Goal: Find specific page/section: Find specific page/section

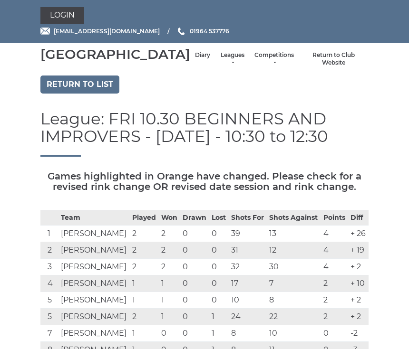
scroll to position [615, 0]
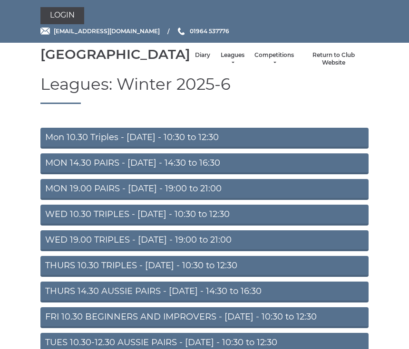
click at [195, 59] on link "Diary" at bounding box center [202, 55] width 15 height 8
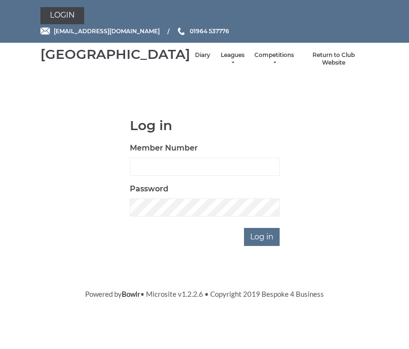
scroll to position [78, 0]
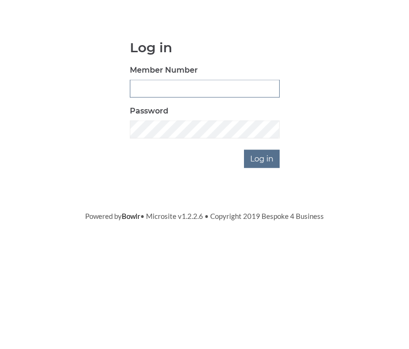
type input "0930"
click at [262, 228] on input "Log in" at bounding box center [262, 237] width 36 height 18
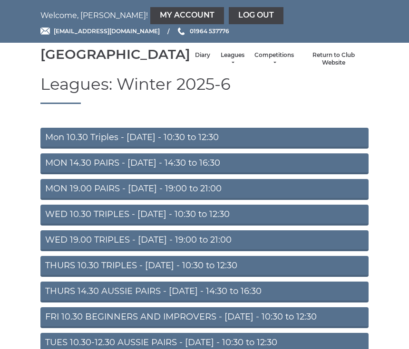
click at [195, 59] on link "Diary" at bounding box center [202, 55] width 15 height 8
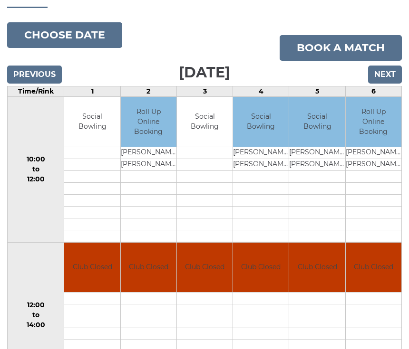
scroll to position [99, 0]
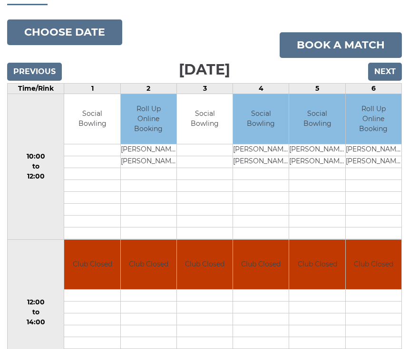
click at [43, 79] on input "Previous" at bounding box center [34, 72] width 55 height 18
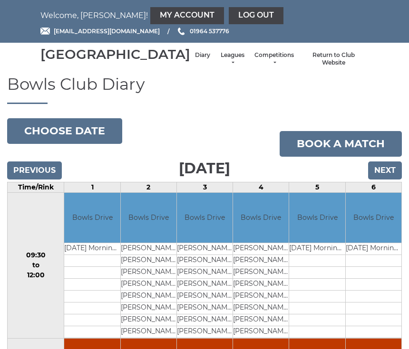
click at [48, 180] on input "Previous" at bounding box center [34, 171] width 55 height 18
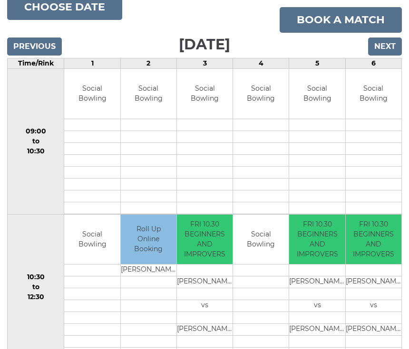
scroll to position [124, 0]
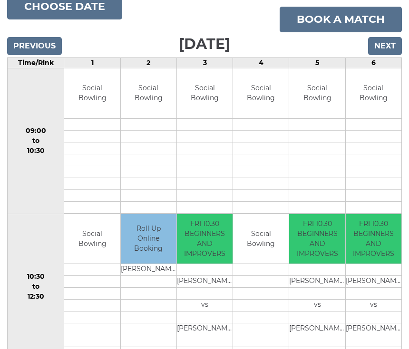
click at [44, 56] on input "Previous" at bounding box center [34, 47] width 55 height 18
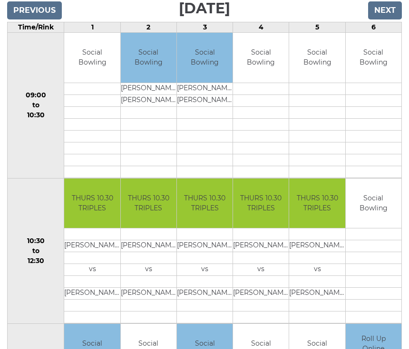
scroll to position [159, 0]
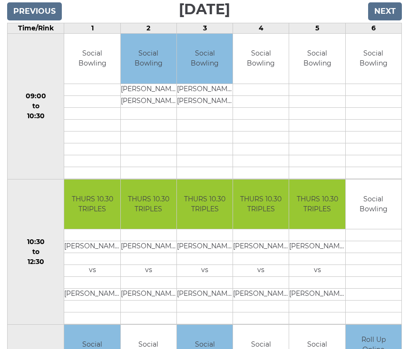
click at [46, 20] on input "Previous" at bounding box center [34, 11] width 55 height 18
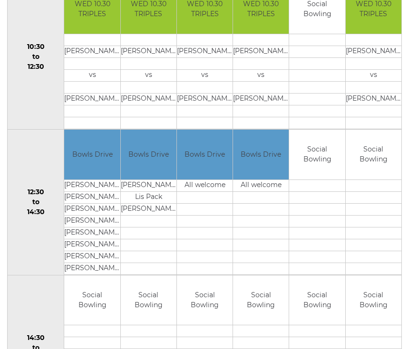
scroll to position [355, 0]
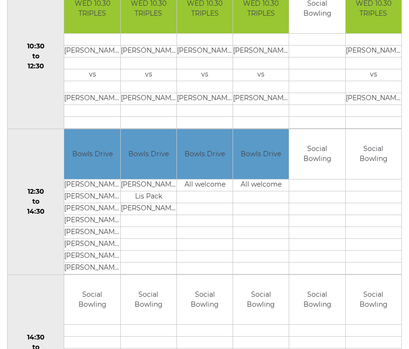
click at [342, 203] on td at bounding box center [317, 197] width 56 height 12
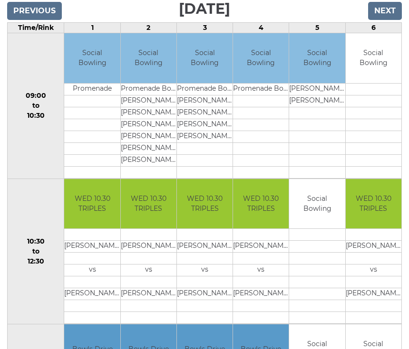
click at [48, 20] on input "Previous" at bounding box center [34, 11] width 55 height 18
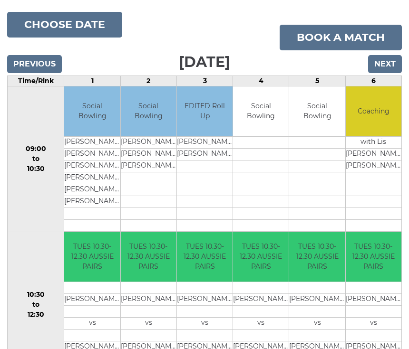
scroll to position [105, 0]
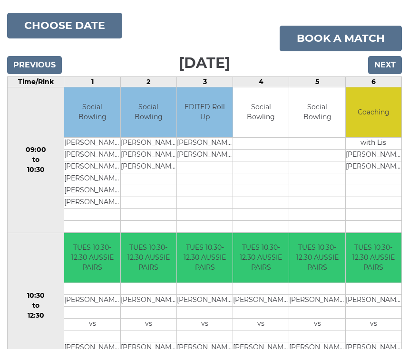
click at [46, 74] on input "Previous" at bounding box center [34, 65] width 55 height 18
